Goal: Task Accomplishment & Management: Manage account settings

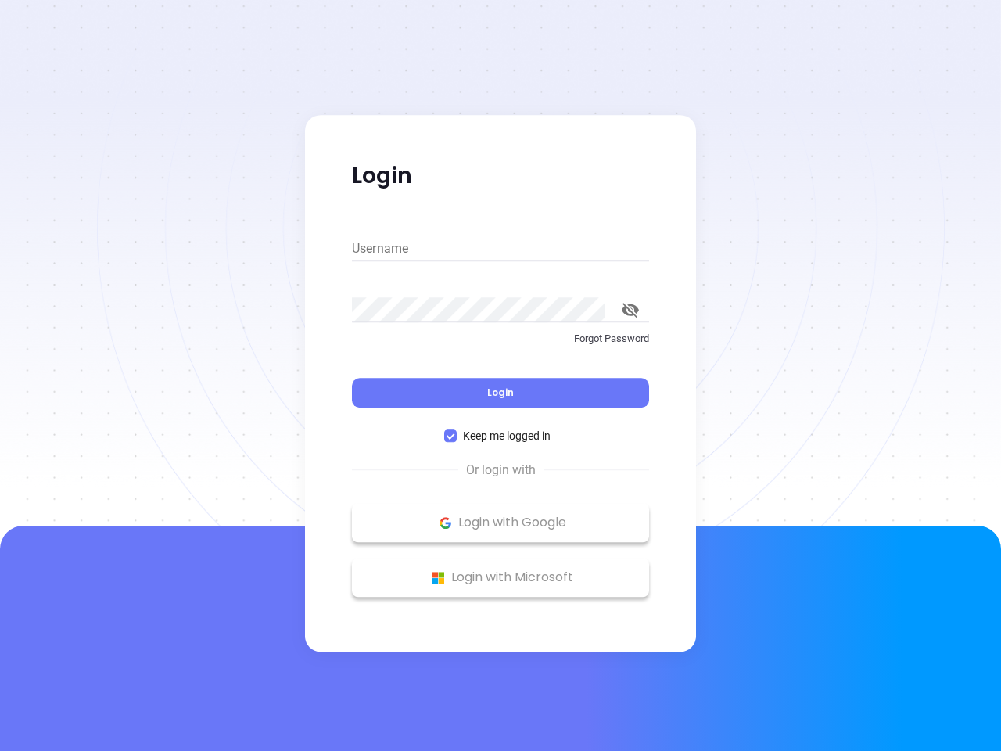
click at [501, 375] on div "Login" at bounding box center [500, 383] width 297 height 48
click at [501, 249] on input "Username" at bounding box center [500, 248] width 297 height 25
click at [630, 310] on icon "toggle password visibility" at bounding box center [630, 310] width 17 height 15
click at [501, 393] on span "Login" at bounding box center [500, 392] width 27 height 13
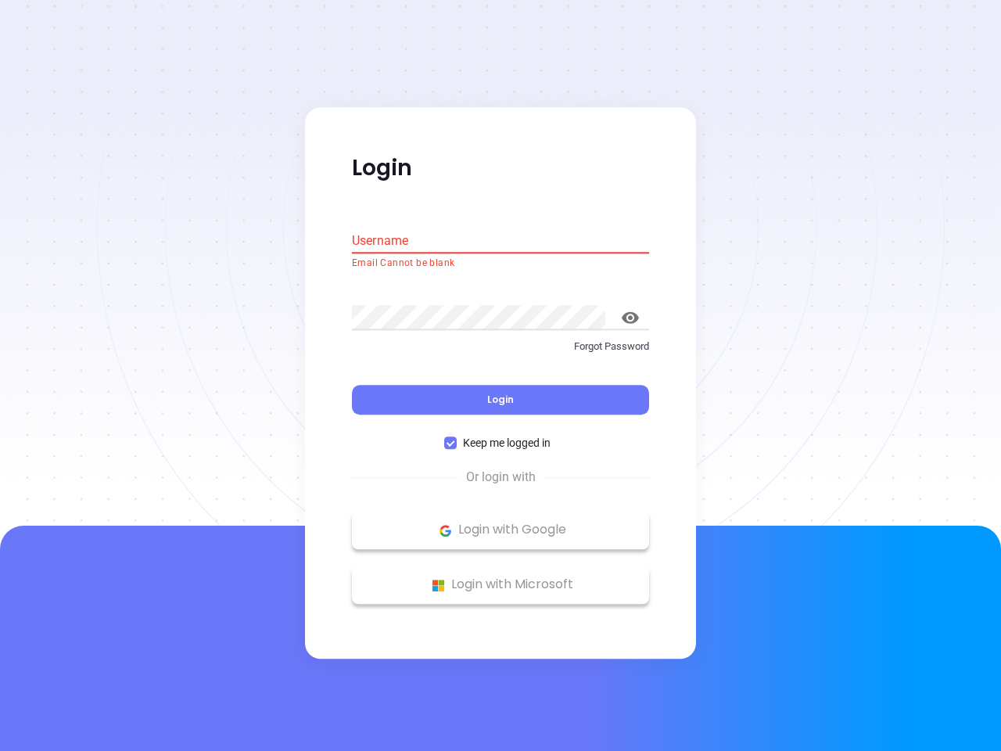
click at [501, 436] on span "Keep me logged in" at bounding box center [507, 443] width 100 height 17
click at [457, 437] on input "Keep me logged in" at bounding box center [450, 443] width 13 height 13
checkbox input "false"
click at [501, 523] on p "Login with Google" at bounding box center [501, 530] width 282 height 23
click at [501, 577] on p "Login with Microsoft" at bounding box center [501, 584] width 282 height 23
